Goal: Task Accomplishment & Management: Manage account settings

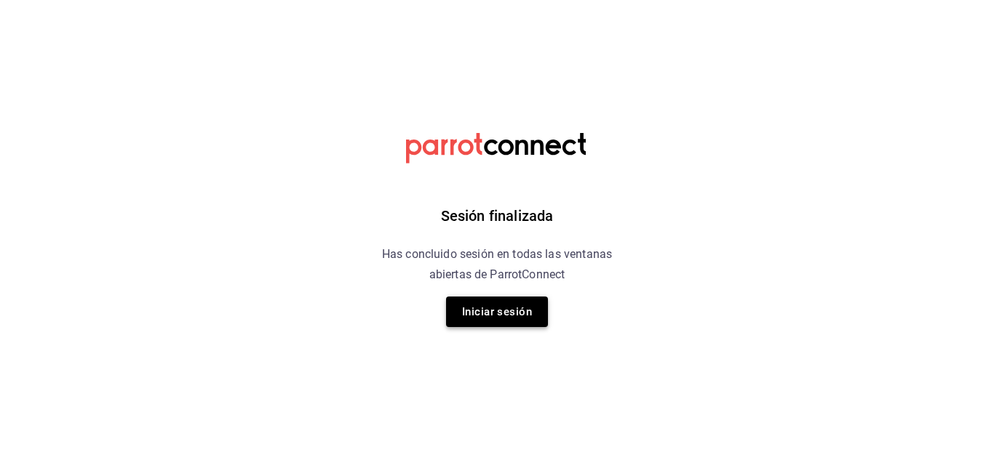
click at [492, 317] on button "Iniciar sesión" at bounding box center [497, 312] width 102 height 31
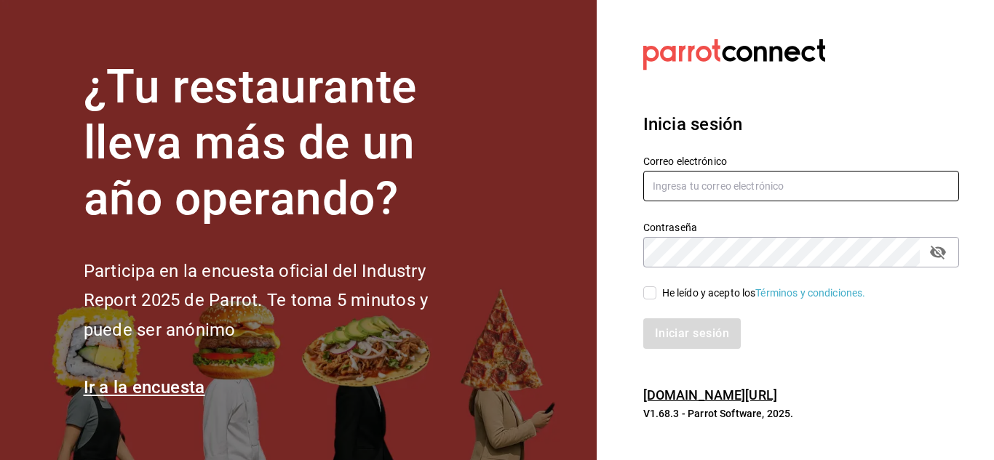
click at [699, 180] on input "text" at bounding box center [801, 186] width 316 height 31
type input "[EMAIL_ADDRESS][DOMAIN_NAME]"
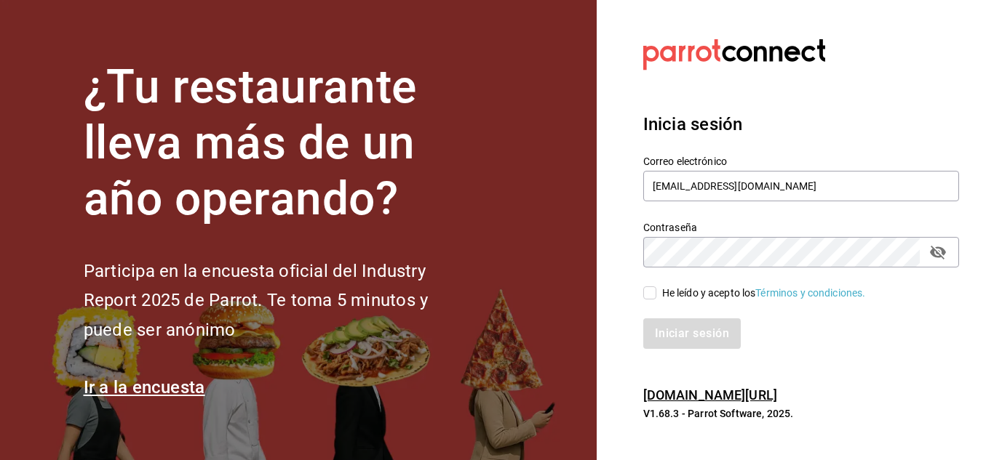
click at [935, 252] on icon "passwordField" at bounding box center [938, 253] width 16 height 14
click at [655, 291] on input "He leído y acepto los Términos y condiciones." at bounding box center [649, 293] width 13 height 13
checkbox input "true"
click at [690, 336] on button "Iniciar sesión" at bounding box center [692, 334] width 99 height 31
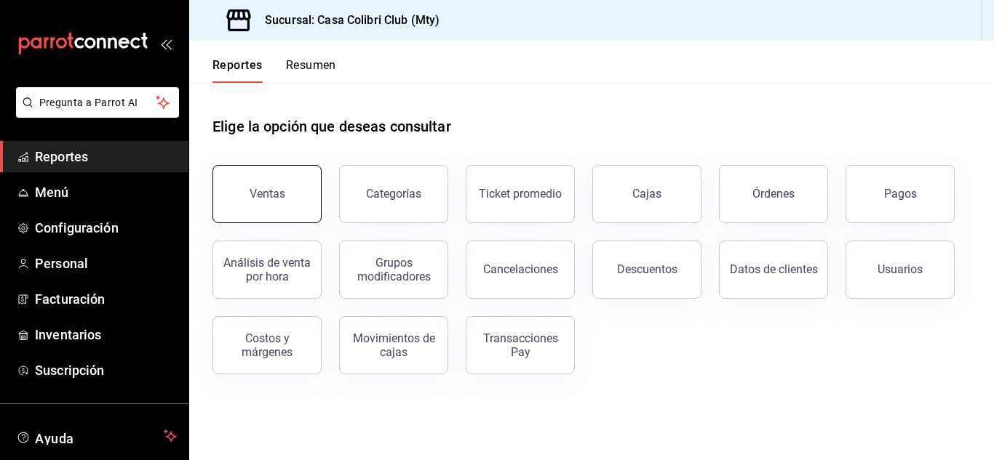
click at [312, 185] on button "Ventas" at bounding box center [266, 194] width 109 height 58
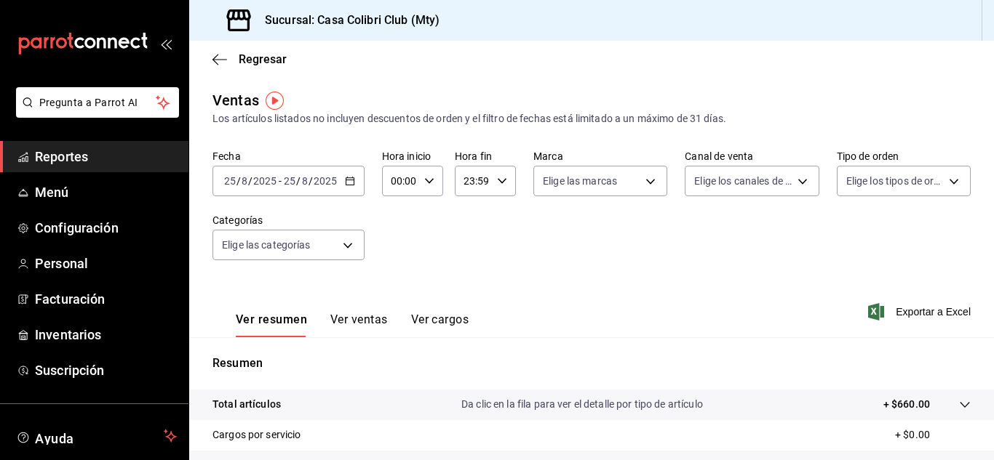
click at [413, 316] on button "Ver cargos" at bounding box center [440, 325] width 58 height 25
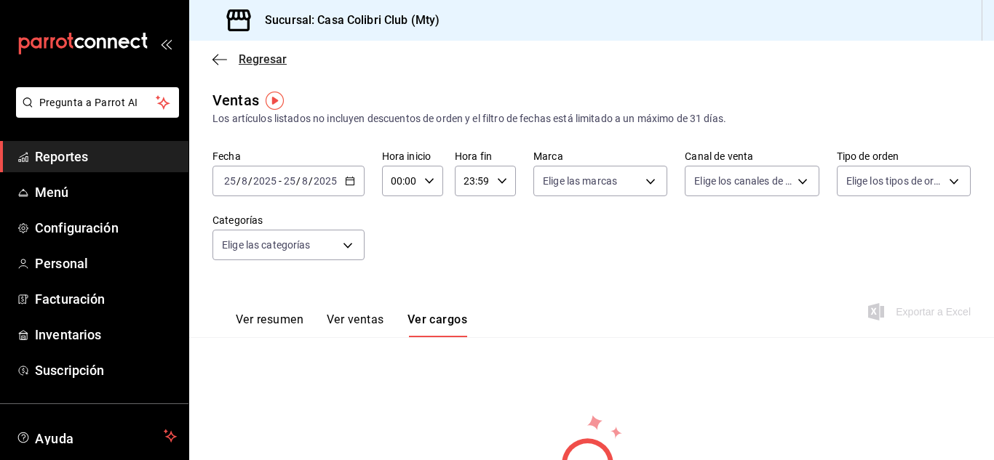
click at [212, 57] on icon "button" at bounding box center [219, 59] width 15 height 13
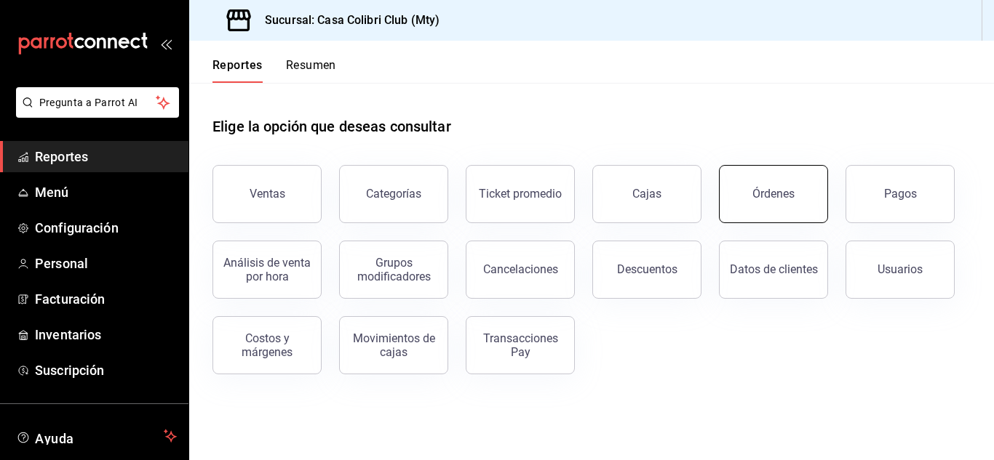
click at [775, 198] on div "Órdenes" at bounding box center [773, 194] width 42 height 14
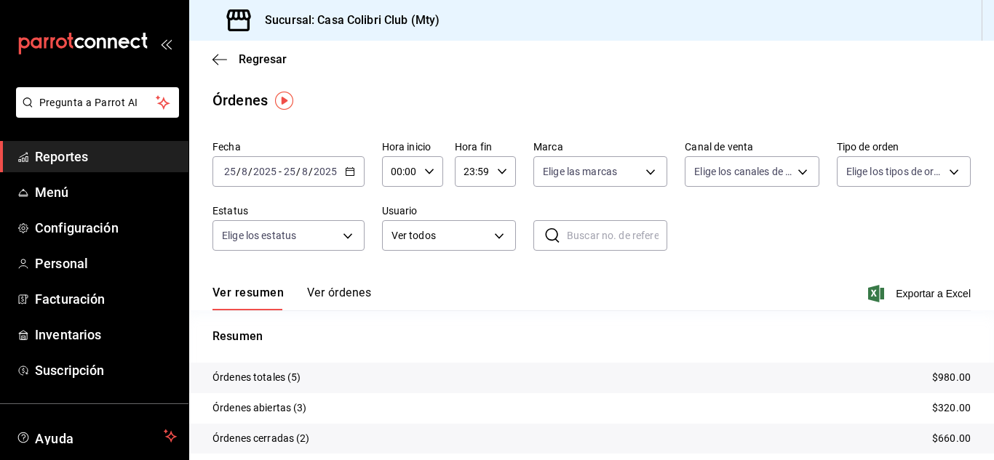
click at [292, 170] on input "25" at bounding box center [289, 172] width 13 height 12
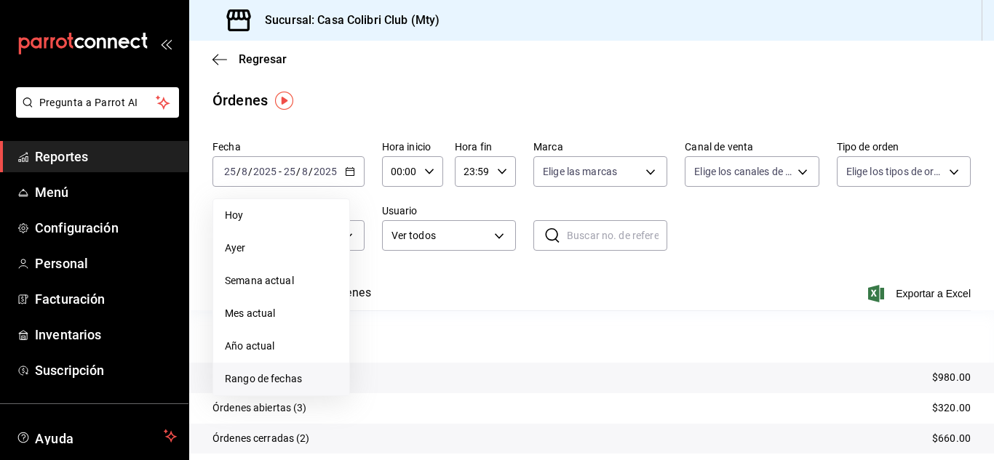
click at [268, 375] on span "Rango de fechas" at bounding box center [281, 379] width 113 height 15
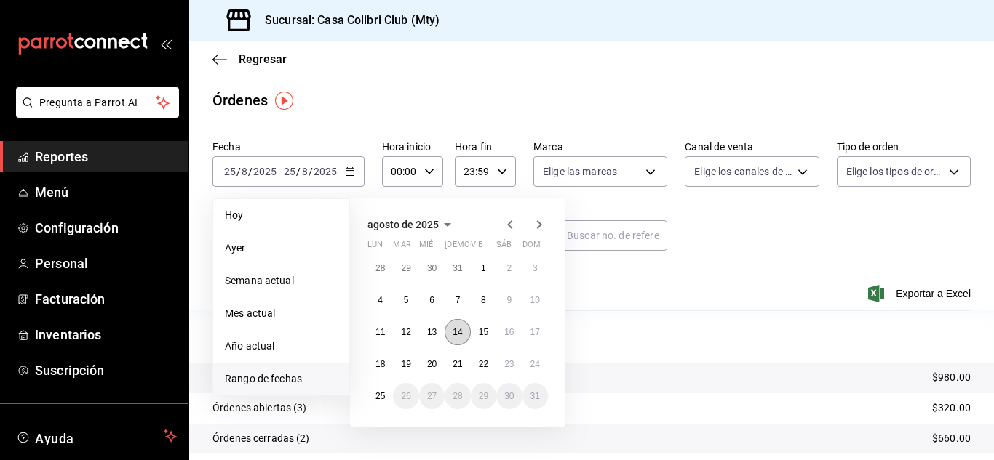
click at [460, 329] on abbr "14" at bounding box center [456, 332] width 9 height 10
click at [492, 329] on button "15" at bounding box center [483, 332] width 25 height 26
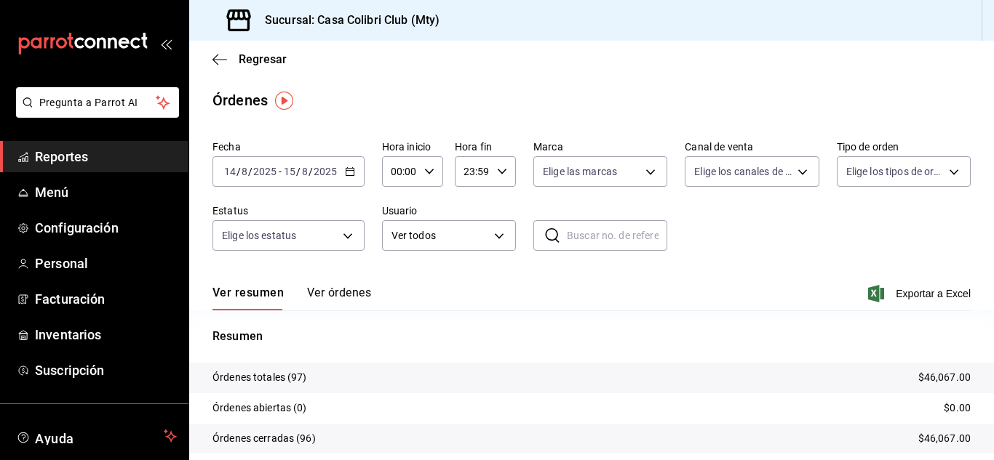
click at [297, 164] on div "[DATE] [DATE] - [DATE] [DATE]" at bounding box center [288, 171] width 152 height 31
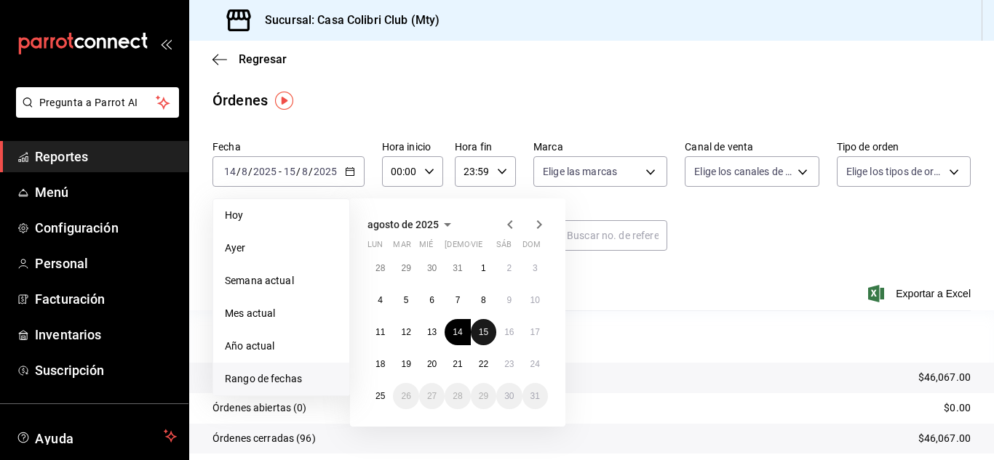
click at [485, 343] on button "15" at bounding box center [483, 332] width 25 height 26
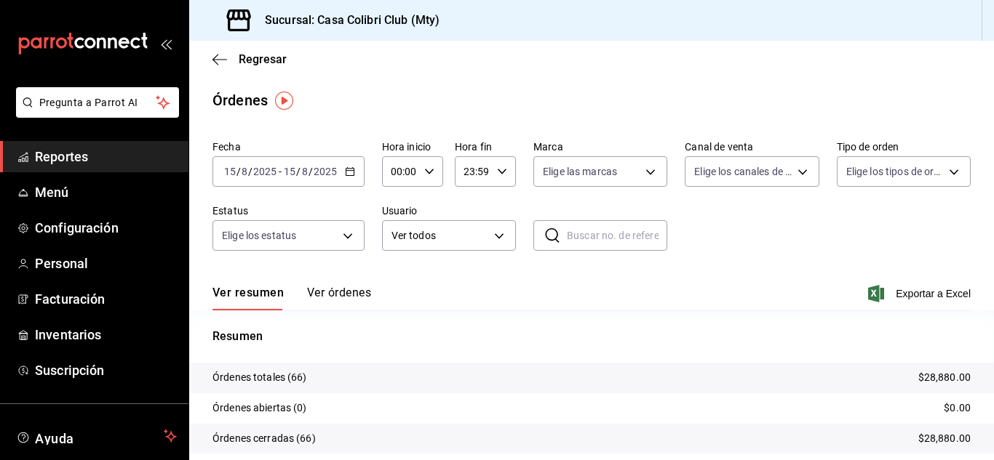
click at [295, 154] on div "Fecha [DATE] [DATE] - [DATE] [DATE]" at bounding box center [288, 163] width 152 height 47
click at [298, 183] on div "[DATE] [DATE] - [DATE] [DATE]" at bounding box center [288, 171] width 152 height 31
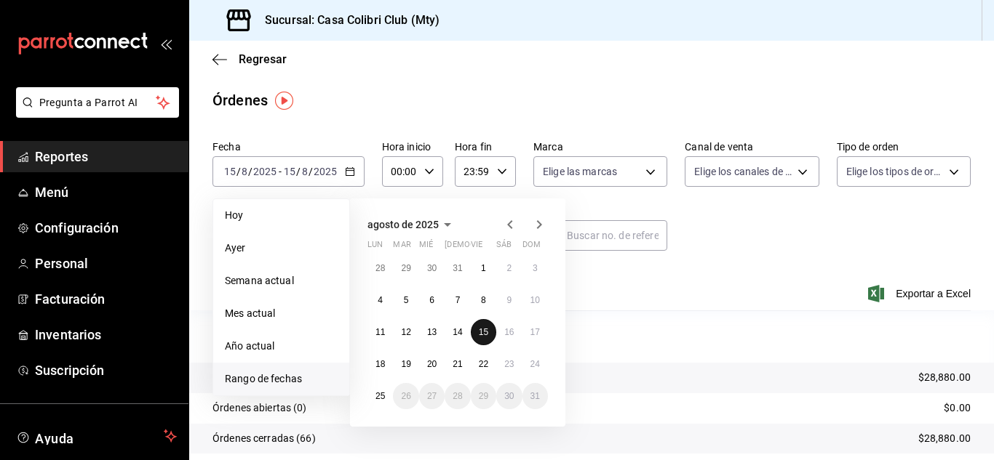
click at [476, 334] on button "15" at bounding box center [483, 332] width 25 height 26
click at [508, 338] on button "16" at bounding box center [508, 332] width 25 height 26
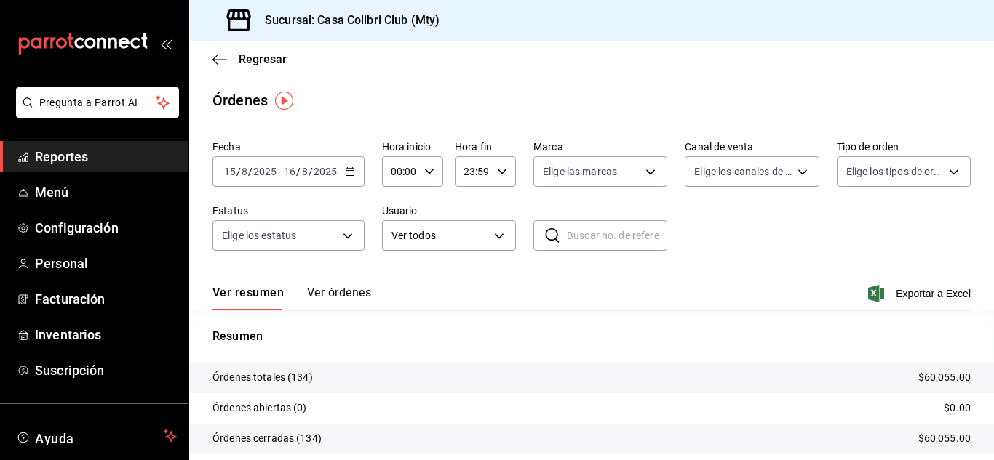
click at [335, 292] on button "Ver órdenes" at bounding box center [339, 298] width 64 height 25
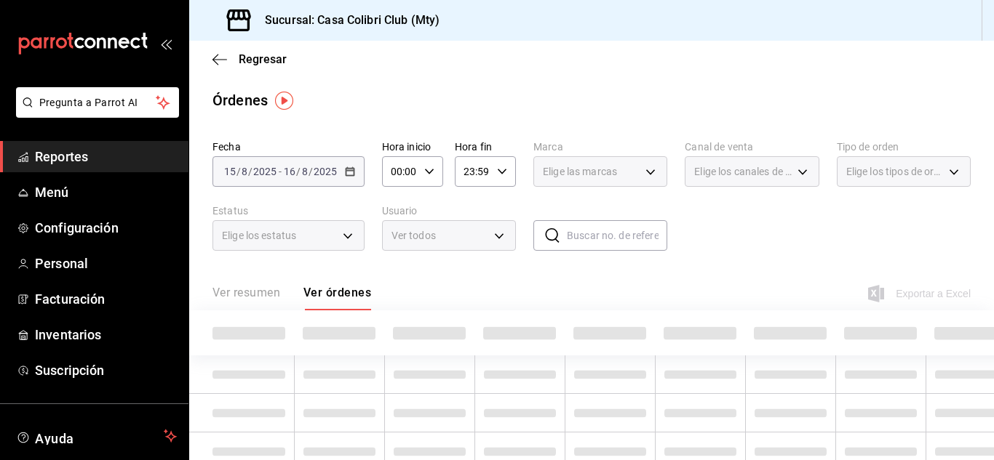
click at [839, 139] on div "Fecha [DATE] [DATE] - [DATE] [DATE] Hora inicio 00:00 Hora inicio Hora fin 23:5…" at bounding box center [591, 202] width 758 height 134
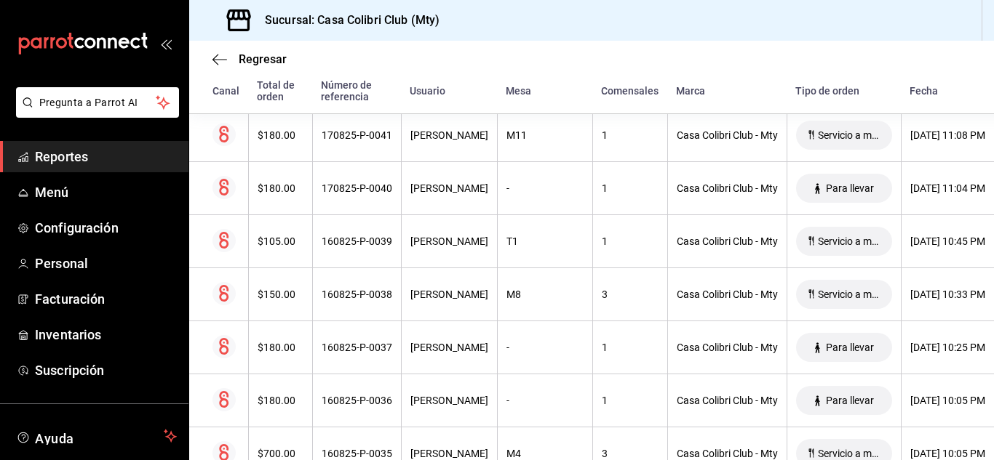
scroll to position [291, 0]
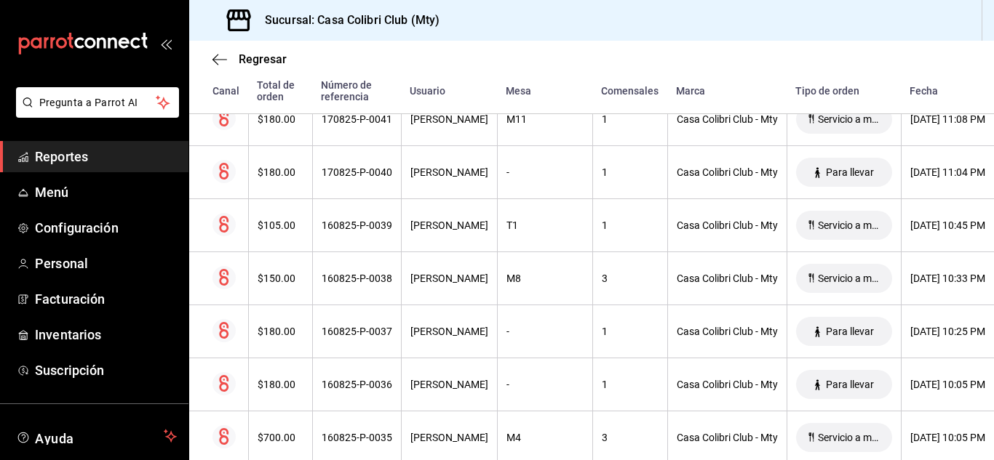
click at [990, 454] on div "Regresar Órdenes Fecha [DATE] [DATE] - [DATE] [DATE] Hora inicio 00:00 Hora ini…" at bounding box center [591, 251] width 805 height 420
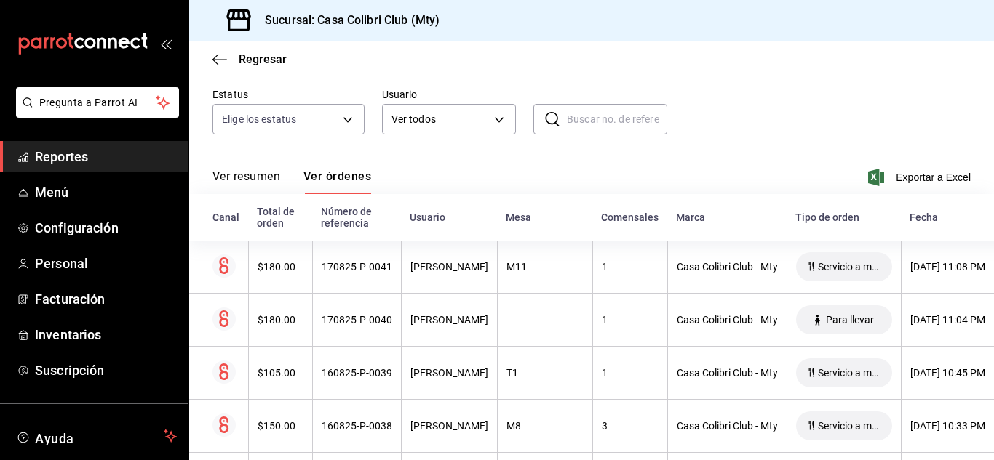
scroll to position [0, 0]
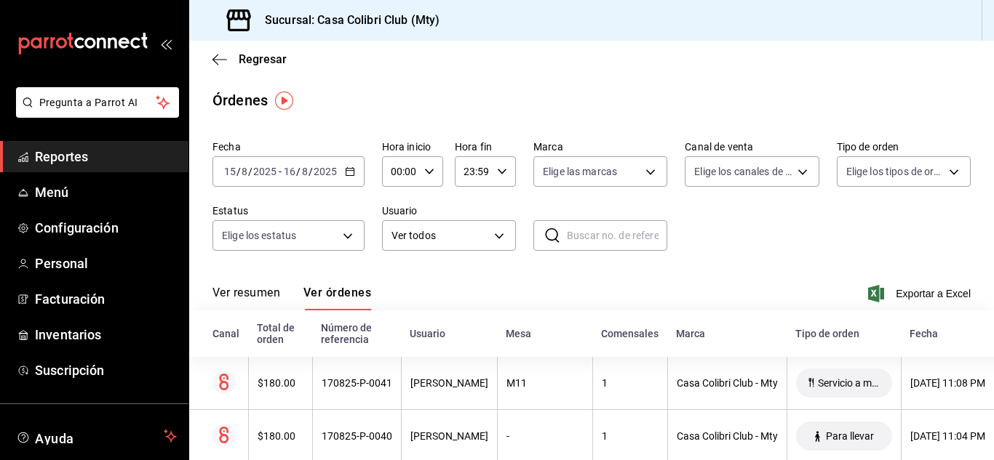
click at [324, 169] on input "2025" at bounding box center [325, 172] width 25 height 12
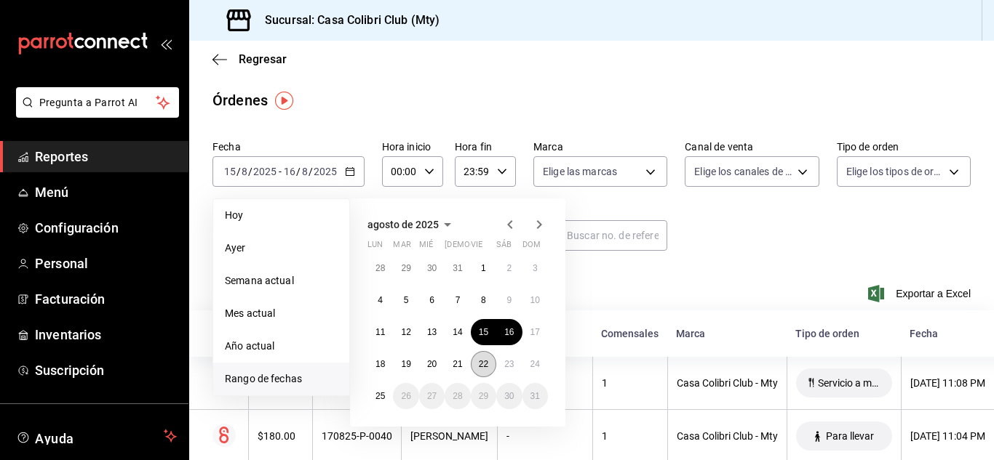
click at [487, 357] on button "22" at bounding box center [483, 364] width 25 height 26
click at [508, 362] on abbr "23" at bounding box center [508, 364] width 9 height 10
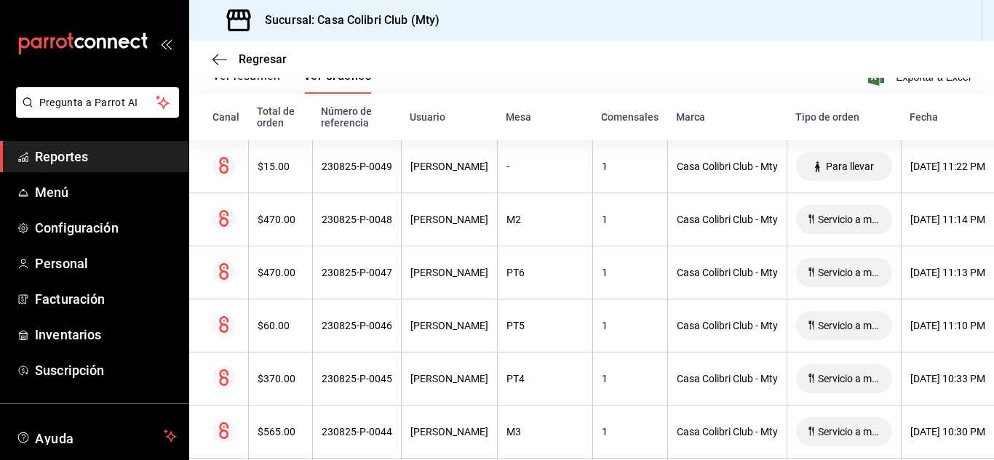
scroll to position [233, 0]
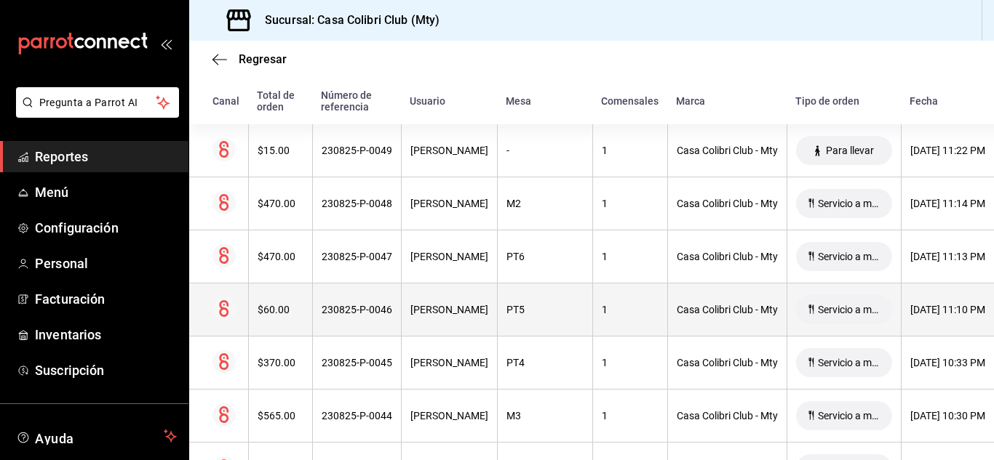
click at [220, 308] on circle at bounding box center [223, 309] width 23 height 23
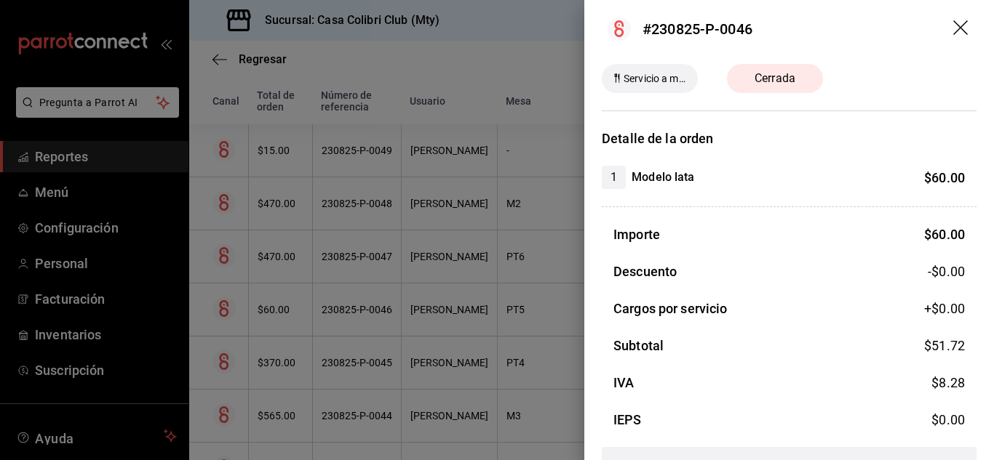
scroll to position [5, 0]
drag, startPoint x: 954, startPoint y: 15, endPoint x: 947, endPoint y: 39, distance: 24.9
click at [947, 39] on header "#230825-P-0046" at bounding box center [789, 30] width 410 height 70
click at [953, 28] on icon "drag" at bounding box center [961, 29] width 17 height 17
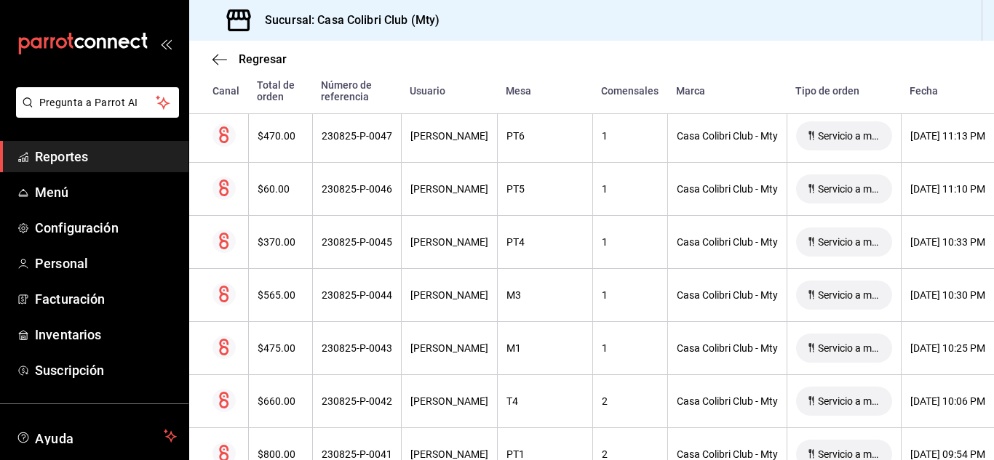
scroll to position [378, 0]
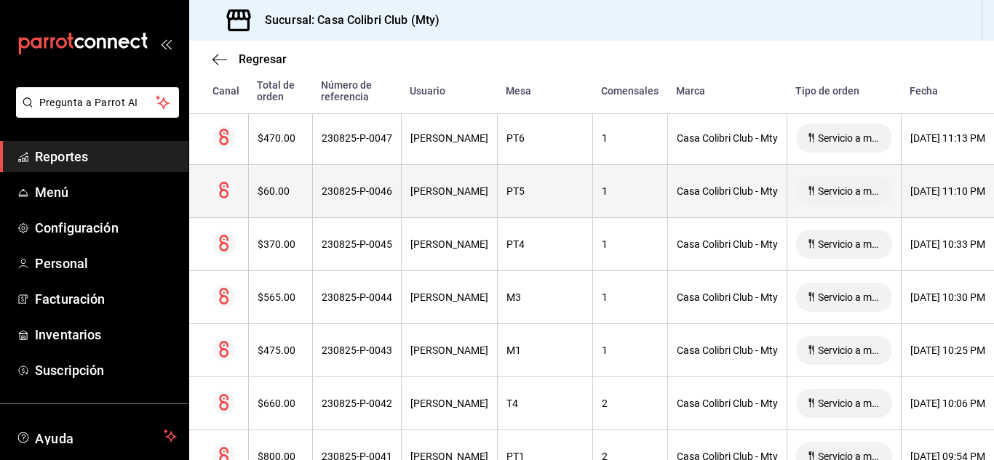
click at [229, 184] on circle at bounding box center [223, 190] width 23 height 23
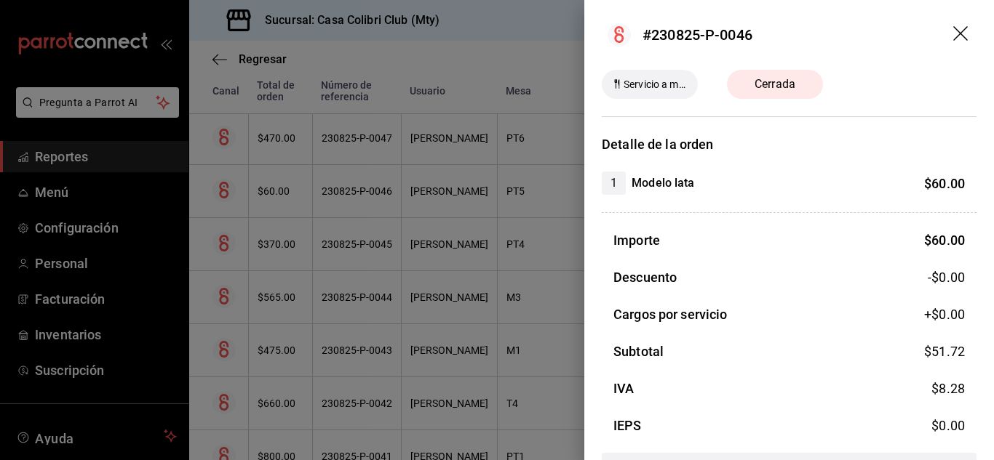
click at [953, 31] on icon "drag" at bounding box center [961, 34] width 17 height 17
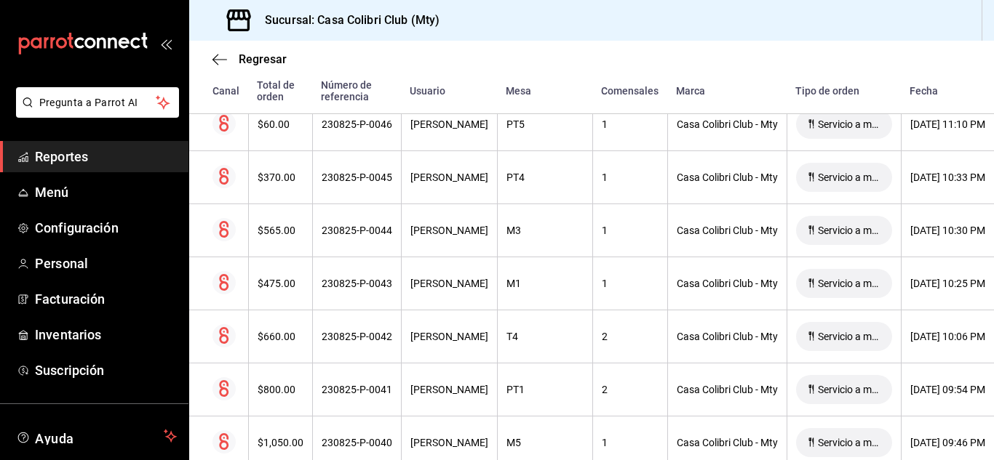
scroll to position [455, 0]
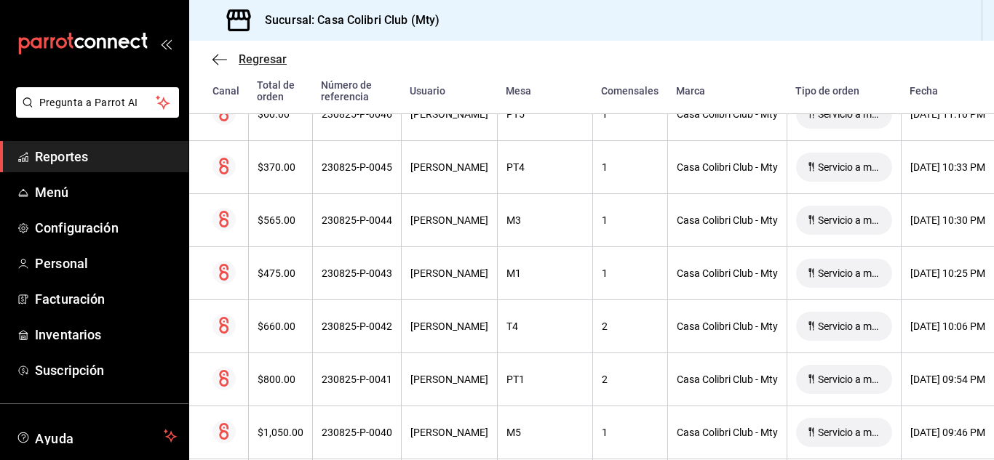
drag, startPoint x: 220, startPoint y: 76, endPoint x: 233, endPoint y: 55, distance: 24.8
click at [233, 55] on div "Regresar" at bounding box center [591, 59] width 805 height 37
click at [233, 55] on span "Regresar" at bounding box center [249, 59] width 74 height 14
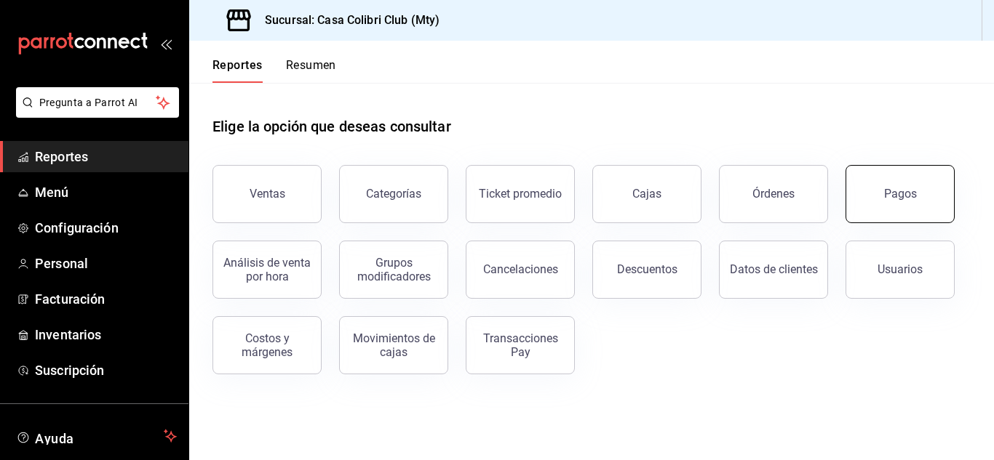
click at [943, 174] on button "Pagos" at bounding box center [899, 194] width 109 height 58
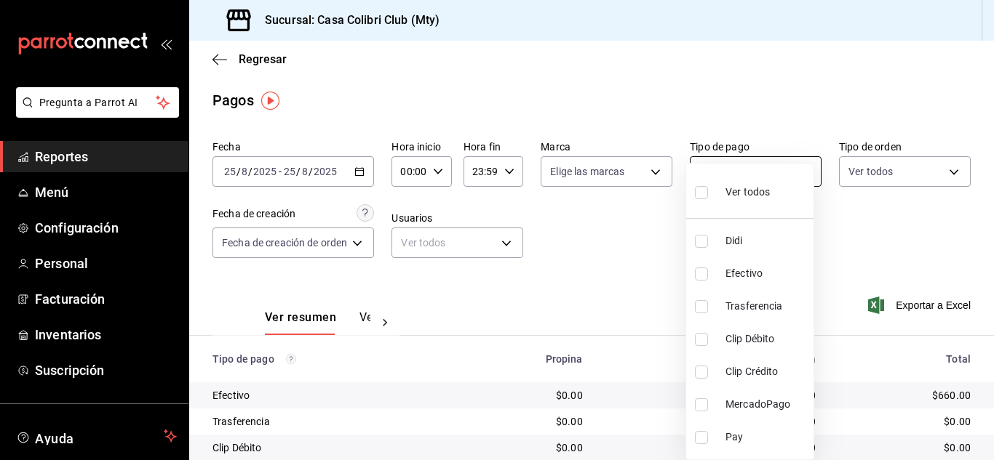
click at [713, 173] on body "Pregunta a Parrot AI Reportes Menú Configuración Personal Facturación Inventari…" at bounding box center [497, 230] width 994 height 460
click at [713, 173] on li "Ver todos" at bounding box center [749, 190] width 127 height 43
type input "59cadcb1-fe75-4fee-ba43-b614917a0910,e3a89697-ed2e-4a0f-9ba5-ce5e62bed3a7,93455…"
checkbox input "true"
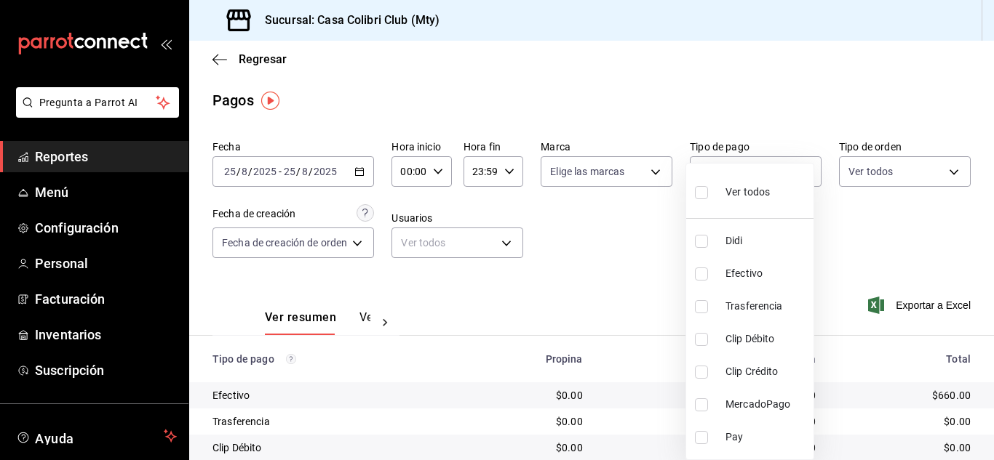
checkbox input "true"
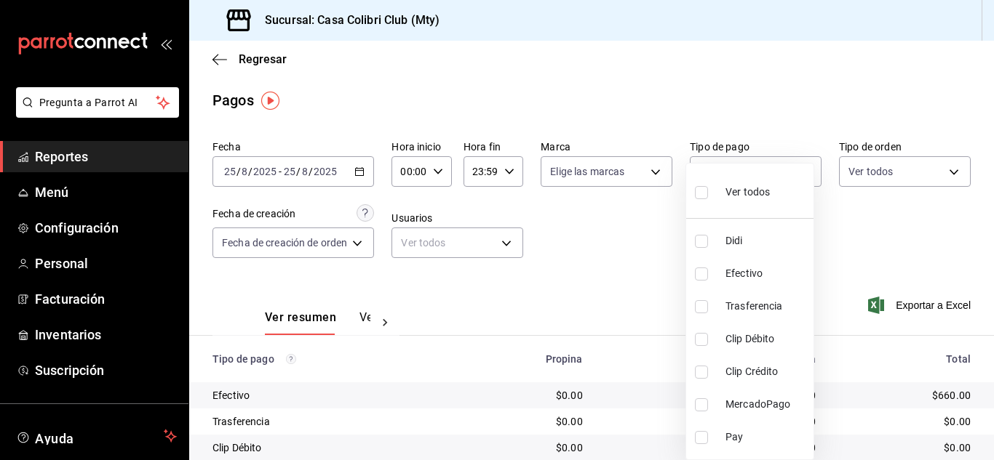
checkbox input "true"
click at [220, 65] on div at bounding box center [497, 230] width 994 height 460
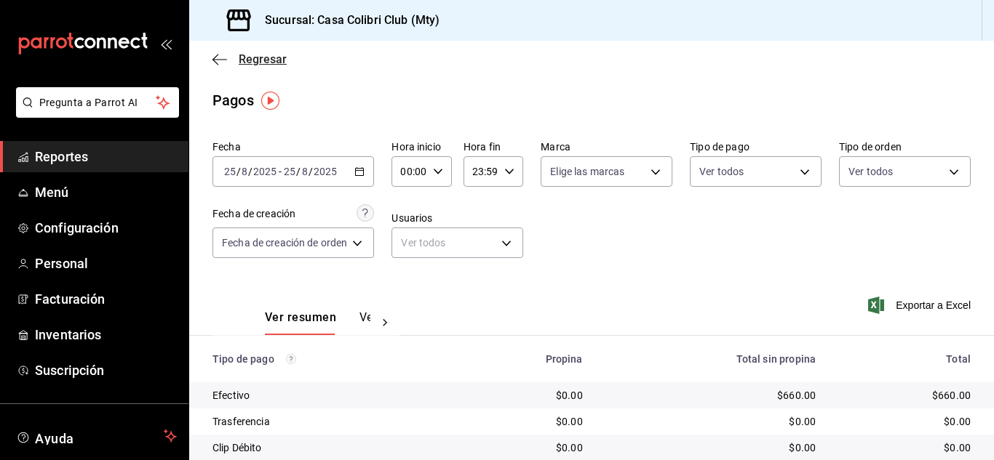
click at [220, 63] on icon "button" at bounding box center [219, 59] width 15 height 13
